Goal: Transaction & Acquisition: Purchase product/service

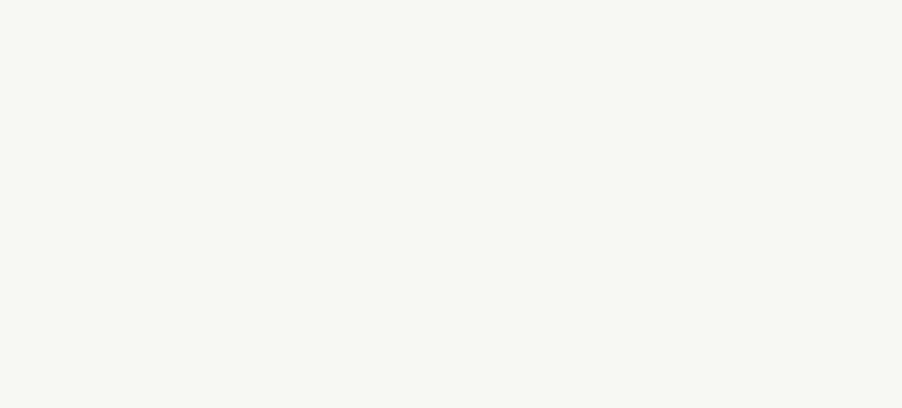
select select "ES"
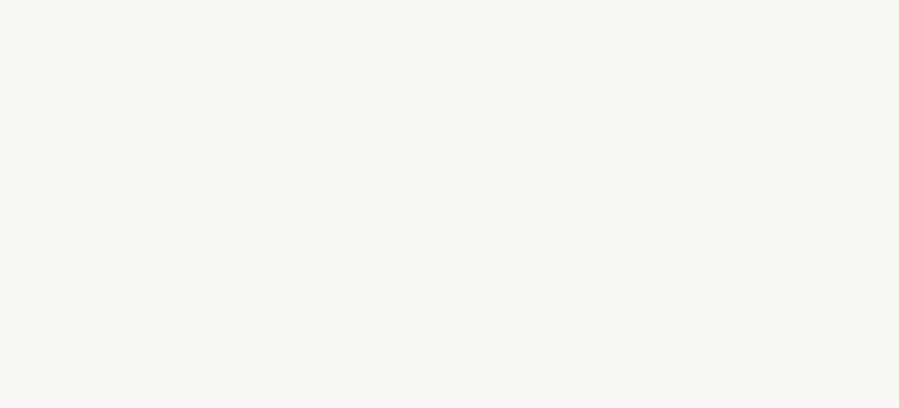
select select "ES"
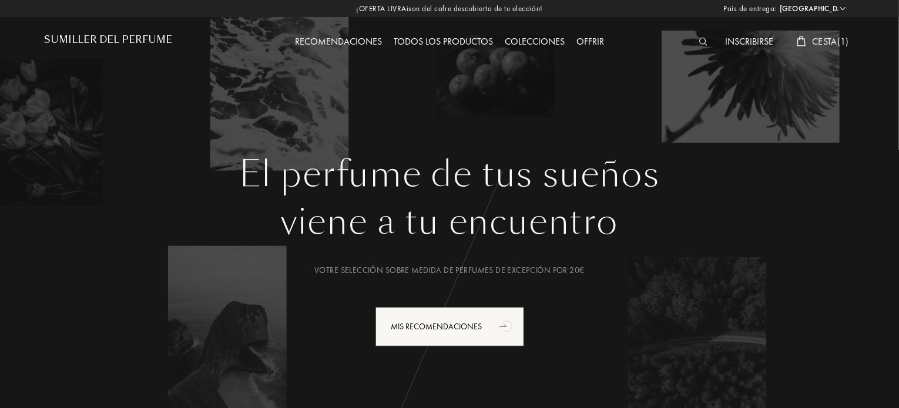
click at [816, 41] on font "Cesta" at bounding box center [824, 41] width 25 height 12
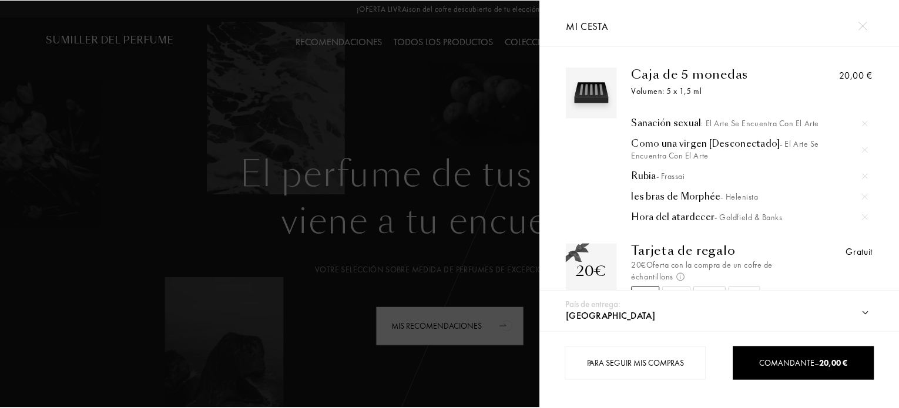
scroll to position [38, 0]
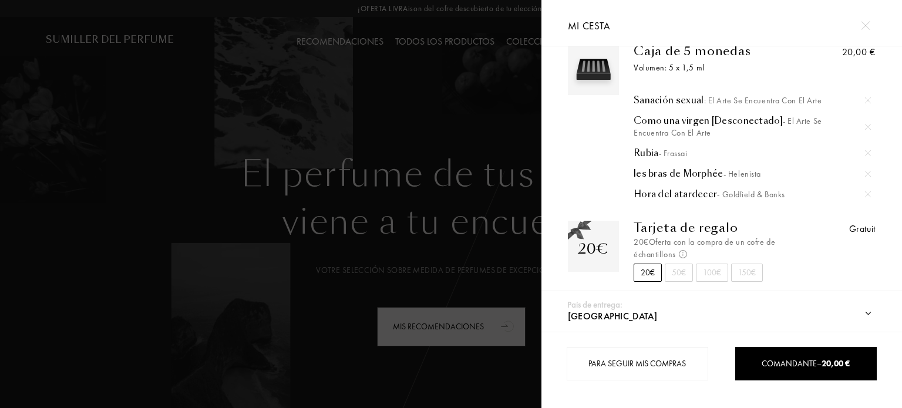
click at [869, 21] on img at bounding box center [865, 25] width 9 height 9
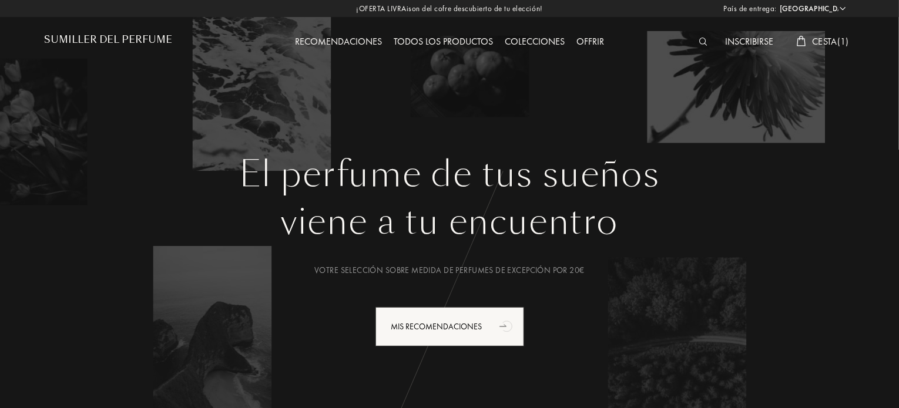
click at [458, 41] on font "Todos los productos" at bounding box center [443, 41] width 99 height 12
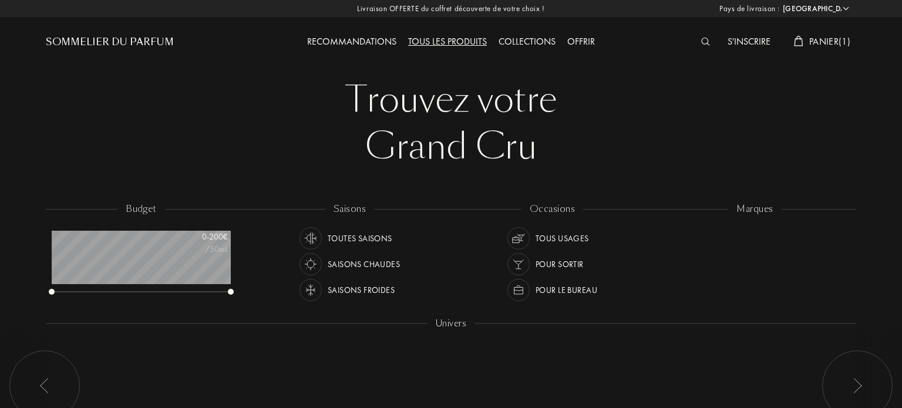
select select "ES"
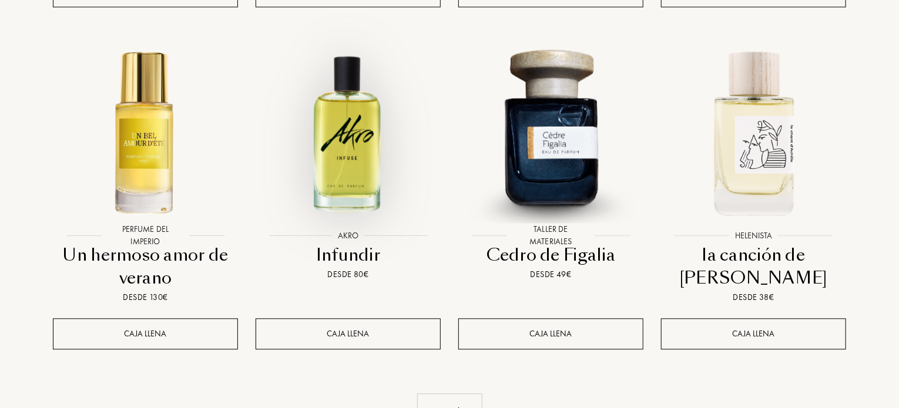
scroll to position [1410, 0]
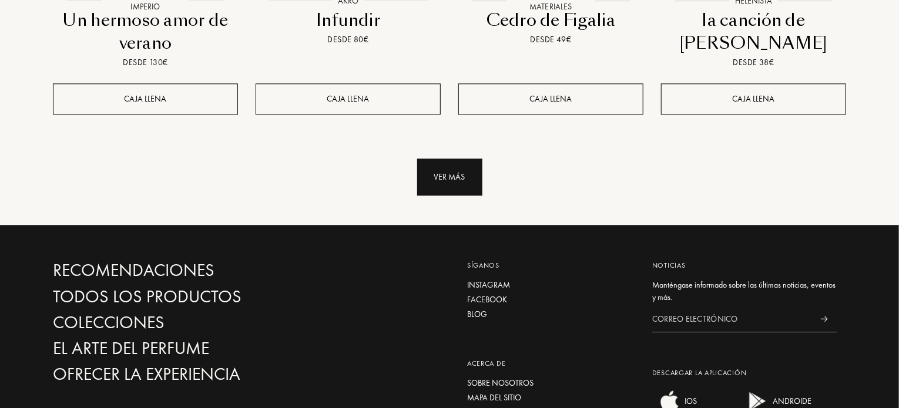
click at [458, 159] on div "Ver más" at bounding box center [449, 177] width 65 height 37
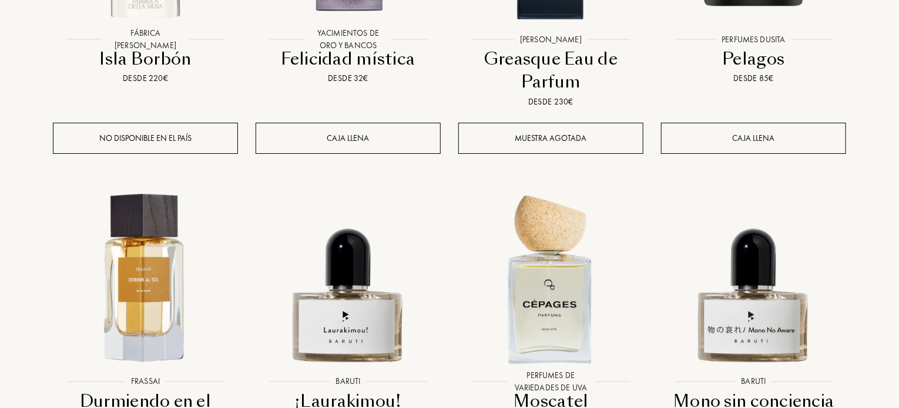
scroll to position [2291, 0]
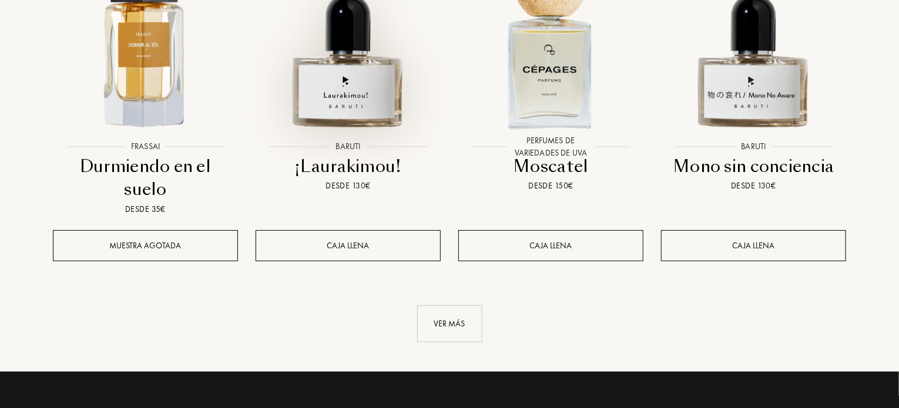
click at [348, 89] on img at bounding box center [348, 43] width 183 height 183
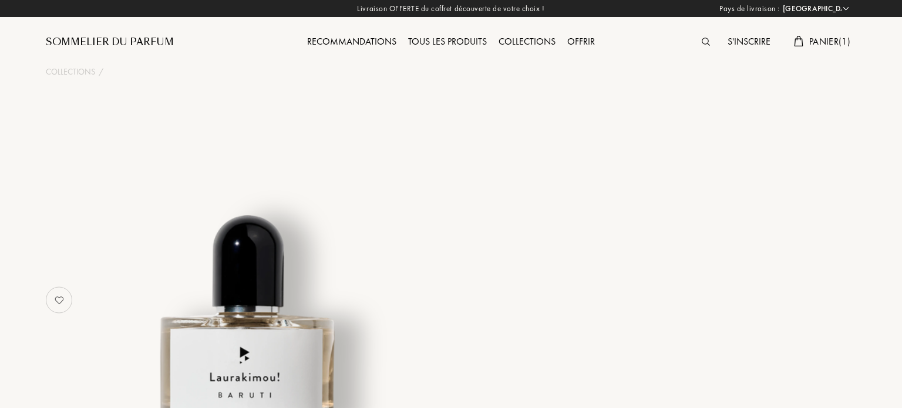
select select "ES"
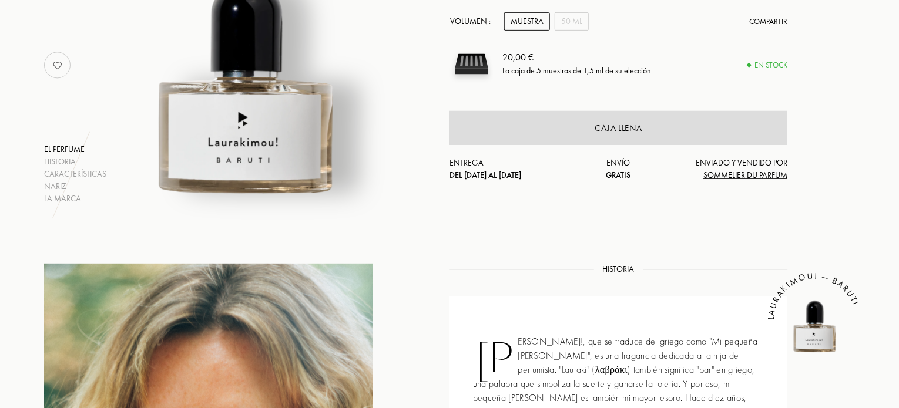
scroll to position [176, 0]
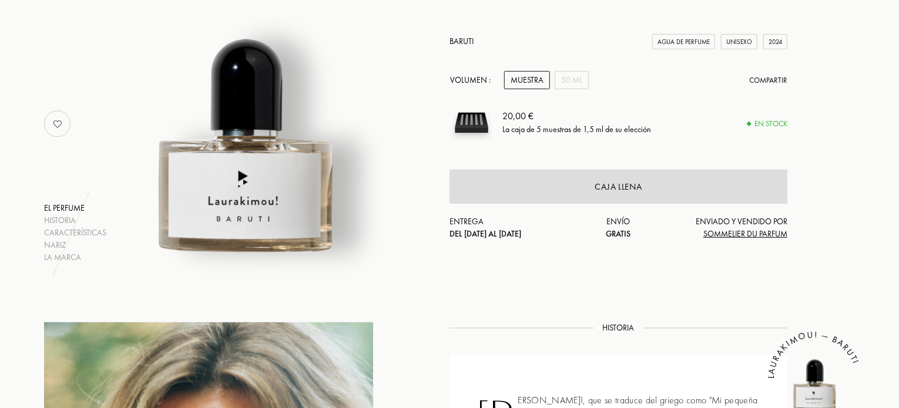
click at [462, 39] on font "Baruti" at bounding box center [461, 41] width 24 height 11
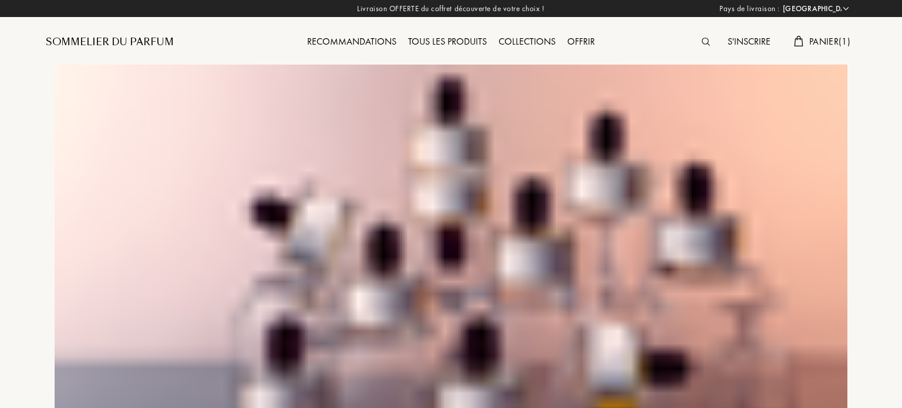
select select "ES"
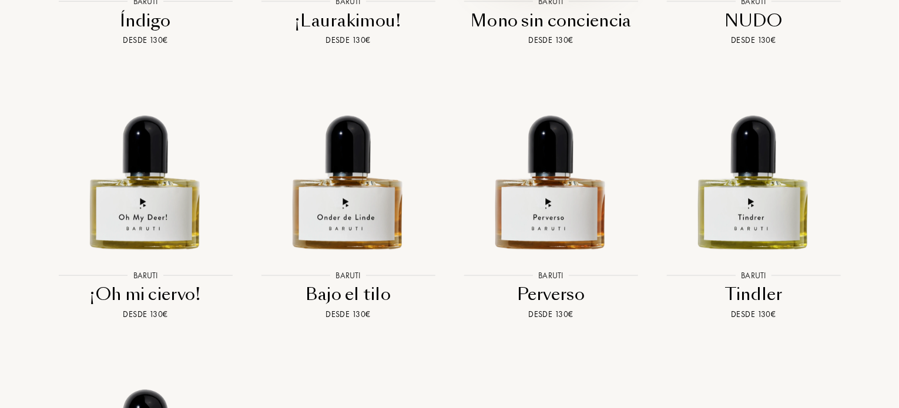
scroll to position [1880, 0]
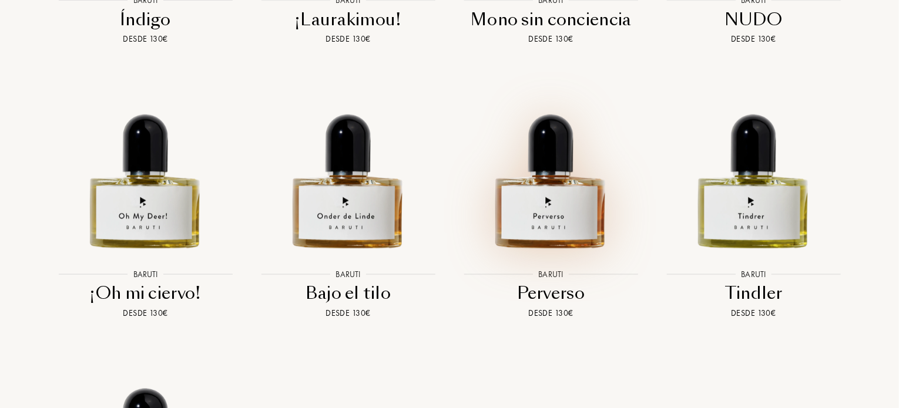
click at [555, 189] on img at bounding box center [550, 164] width 183 height 183
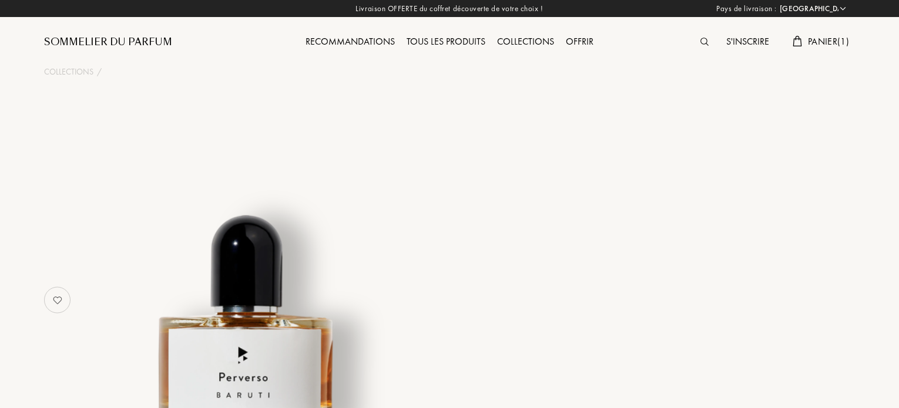
select select "ES"
